Goal: Check status

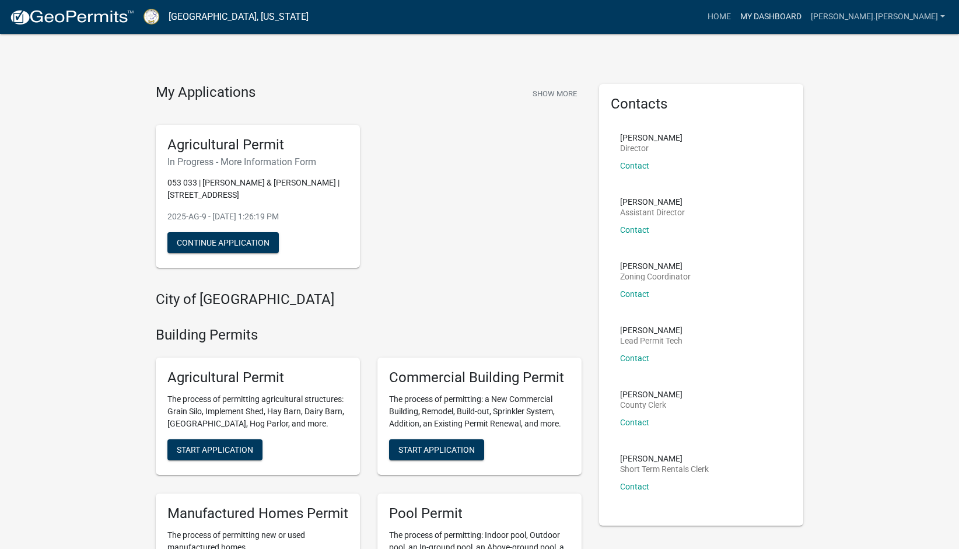
click at [775, 24] on link "My Dashboard" at bounding box center [771, 17] width 71 height 22
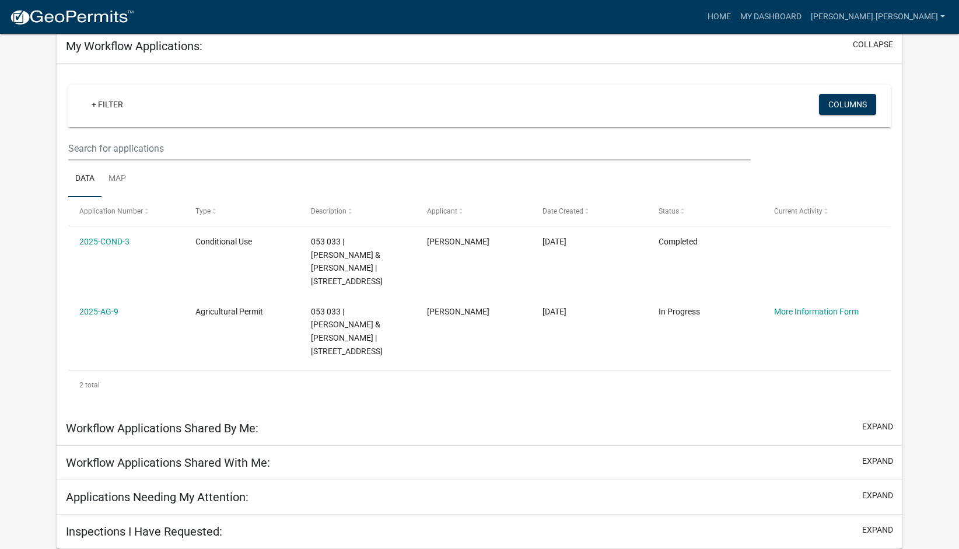
scroll to position [203, 0]
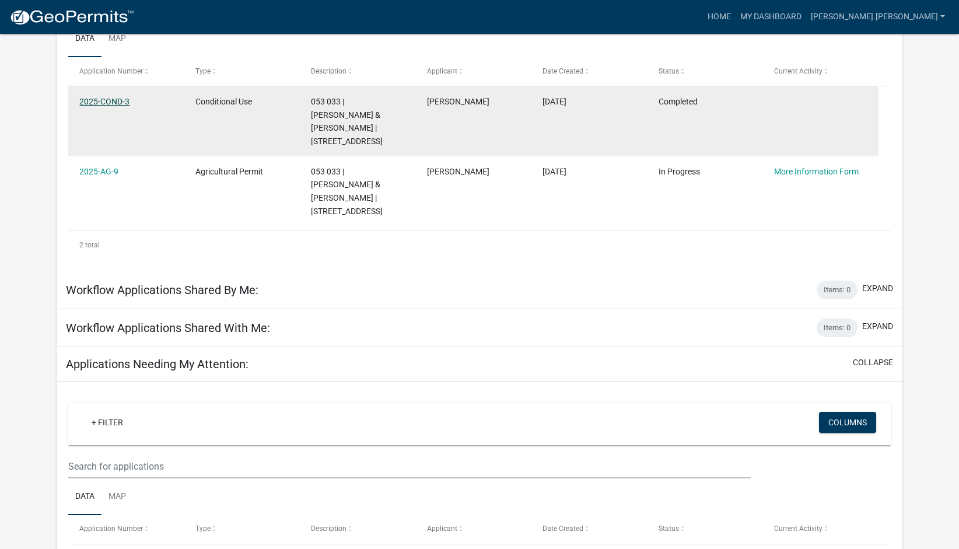
click at [108, 106] on link "2025-COND-3" at bounding box center [104, 101] width 50 height 9
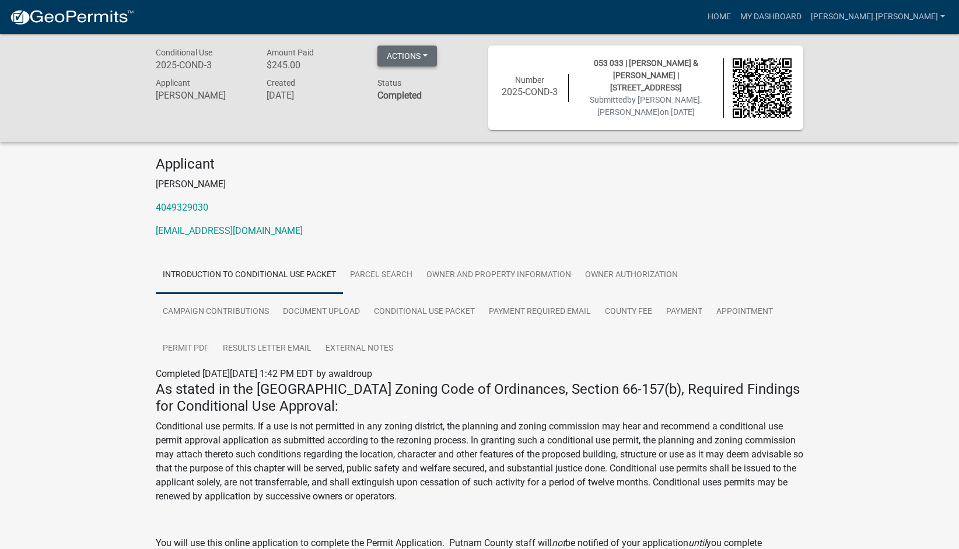
click at [437, 59] on button "Actions" at bounding box center [406, 55] width 59 height 21
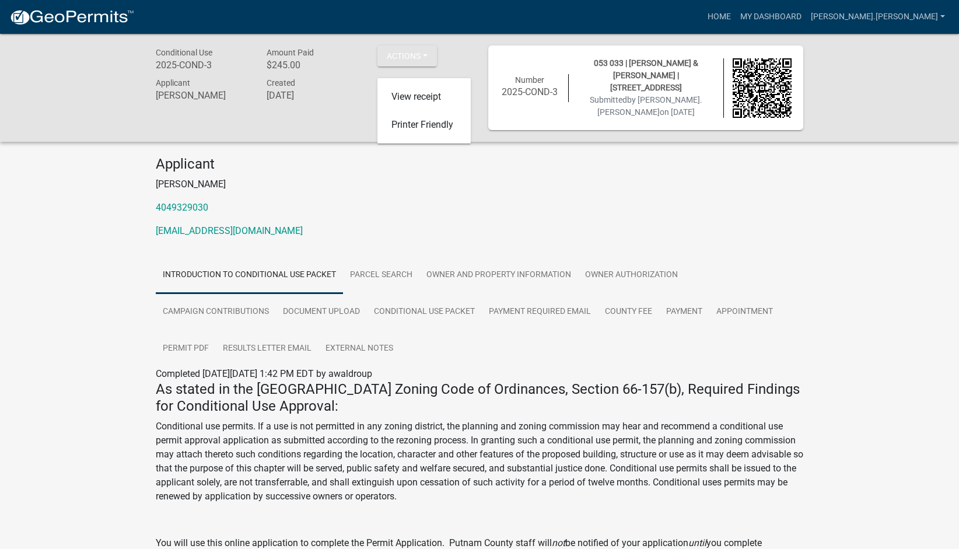
click at [467, 173] on h4 "Applicant" at bounding box center [479, 164] width 647 height 17
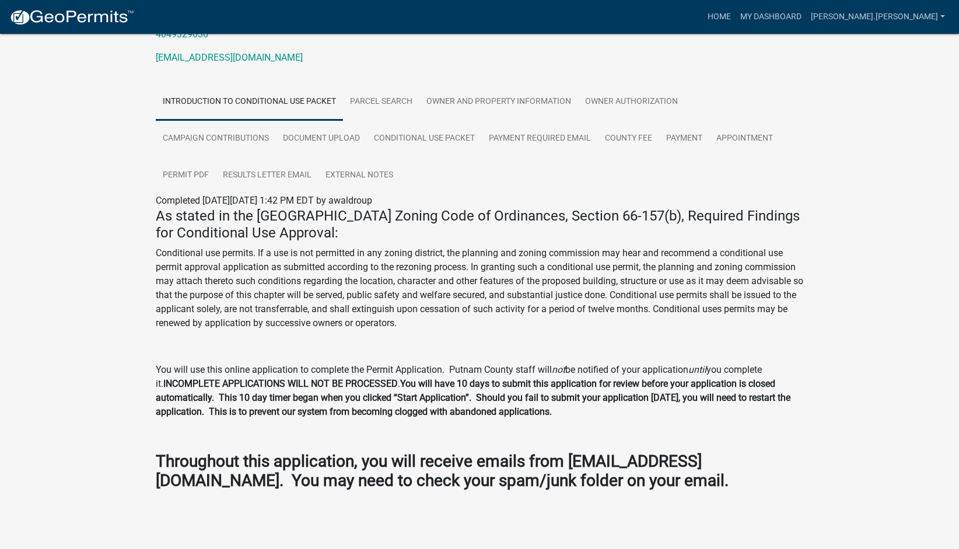
scroll to position [233, 0]
click at [400, 194] on link "External Notes" at bounding box center [359, 175] width 82 height 37
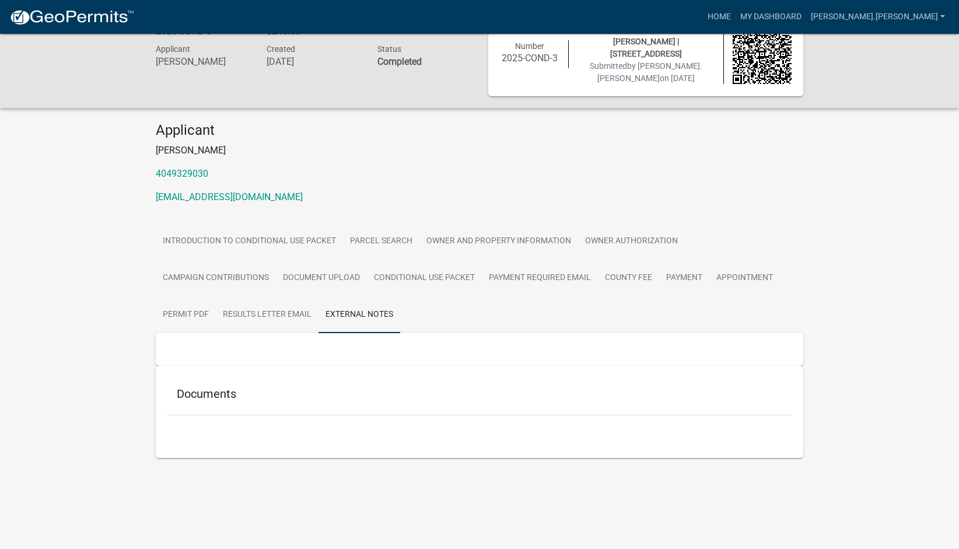
scroll to position [279, 0]
click at [318, 296] on link "Results Letter Email" at bounding box center [267, 314] width 103 height 37
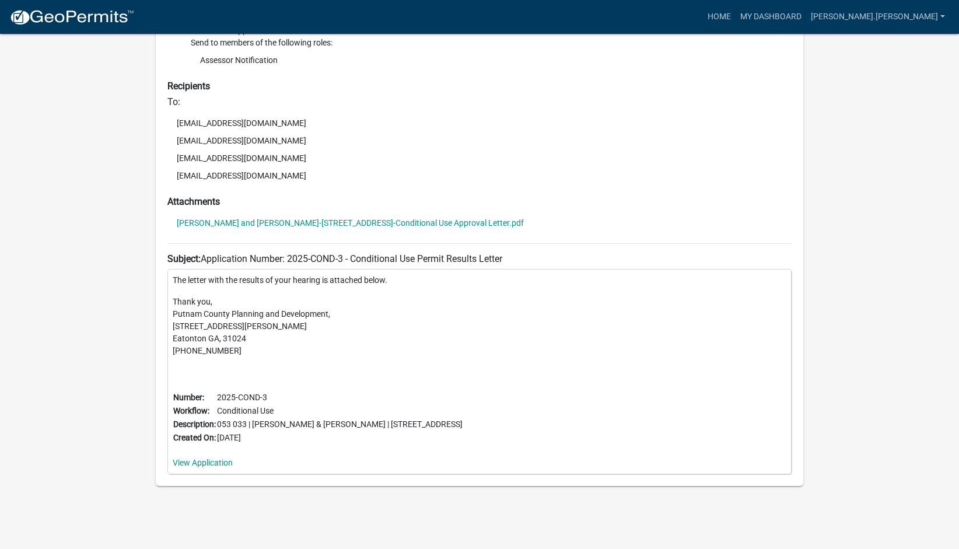
scroll to position [570, 0]
click at [383, 227] on link "[PERSON_NAME] and [PERSON_NAME]-[STREET_ADDRESS]-Conditional Use Approval Lette…" at bounding box center [350, 223] width 347 height 8
